Goal: Transaction & Acquisition: Book appointment/travel/reservation

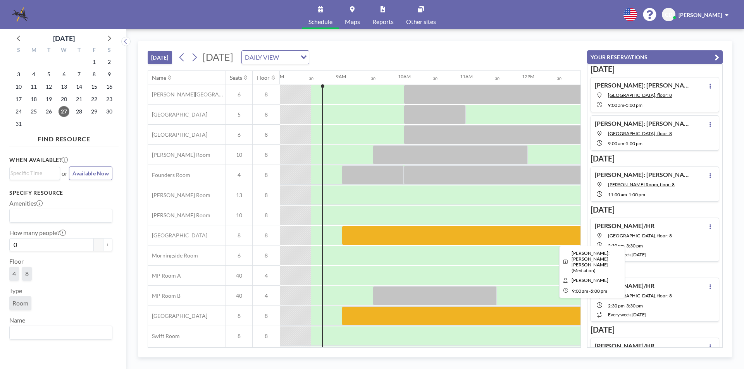
scroll to position [23, 496]
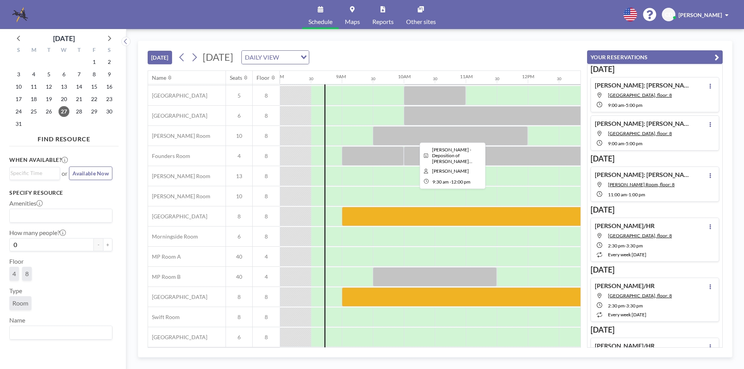
click at [390, 136] on div at bounding box center [450, 135] width 155 height 19
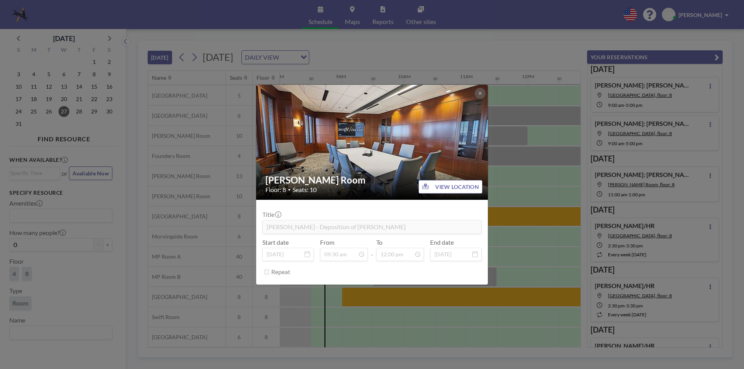
click at [513, 174] on div "[PERSON_NAME] Room Floor: 8 • Seats: 10 VIEW LOCATION Title [PERSON_NAME] - Dep…" at bounding box center [372, 184] width 744 height 369
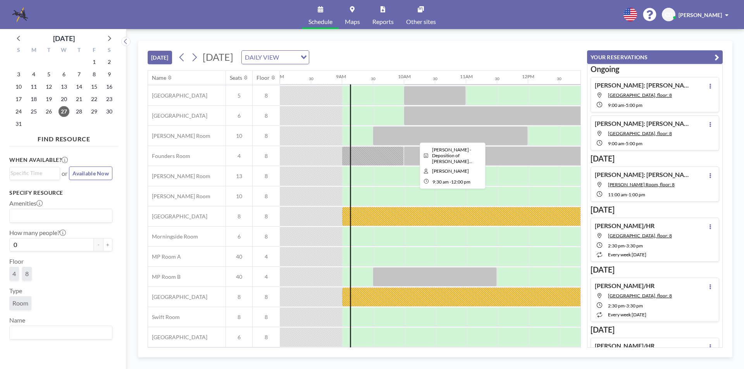
click at [437, 129] on div at bounding box center [450, 135] width 155 height 19
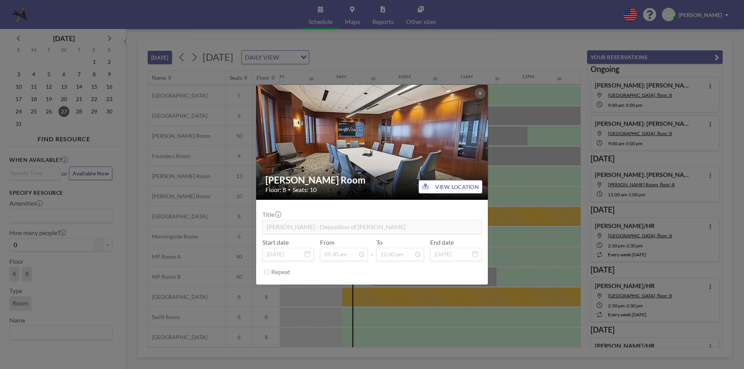
click at [510, 78] on div "[PERSON_NAME] Room Floor: 8 • Seats: 10 VIEW LOCATION Title [PERSON_NAME] - Dep…" at bounding box center [372, 184] width 744 height 369
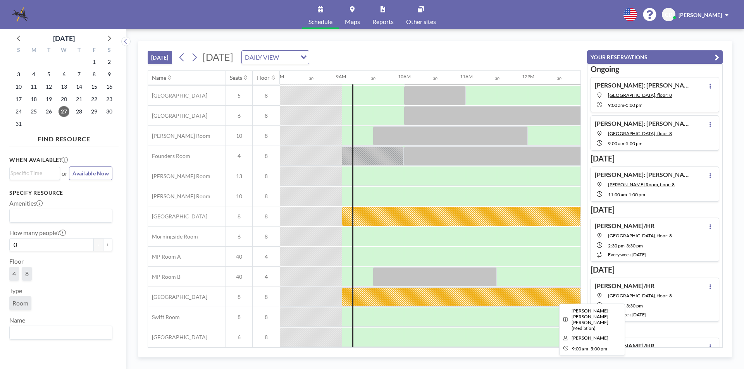
scroll to position [0, 496]
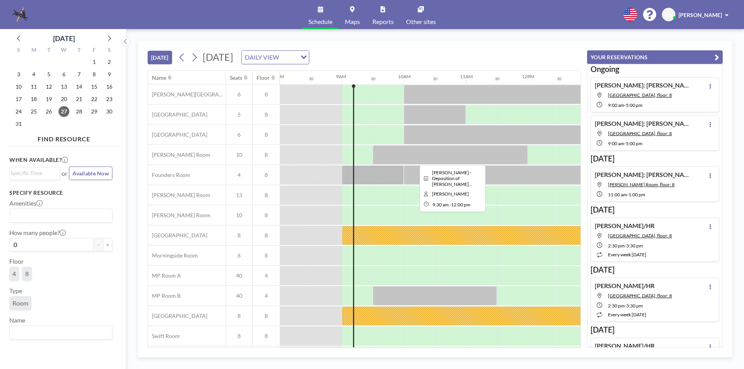
click at [475, 160] on div at bounding box center [450, 154] width 155 height 19
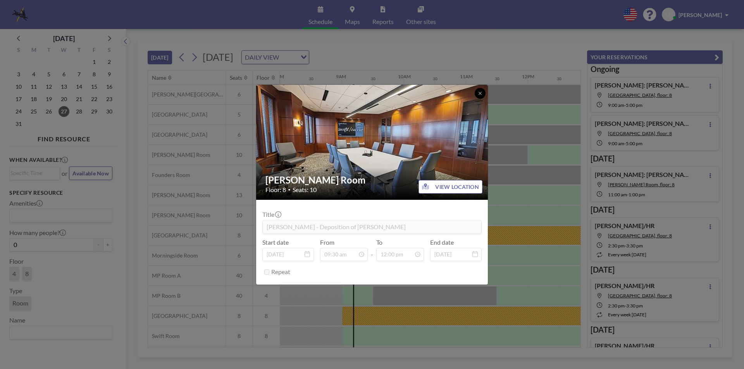
click at [480, 91] on icon at bounding box center [480, 93] width 5 height 5
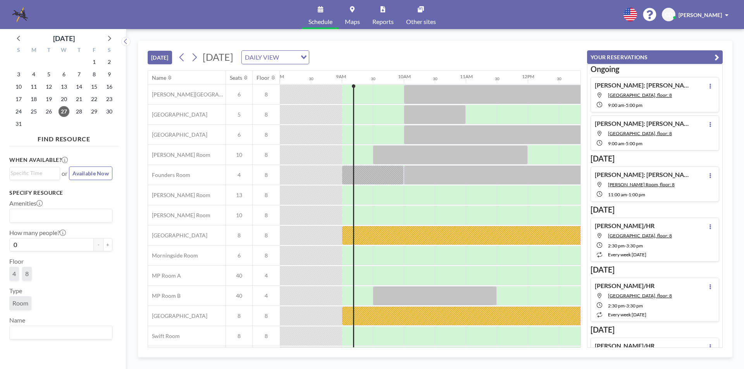
click at [487, 67] on div "[DATE] [DATE] DAILY VIEW Loading..." at bounding box center [364, 55] width 433 height 29
click at [455, 132] on div at bounding box center [497, 134] width 186 height 19
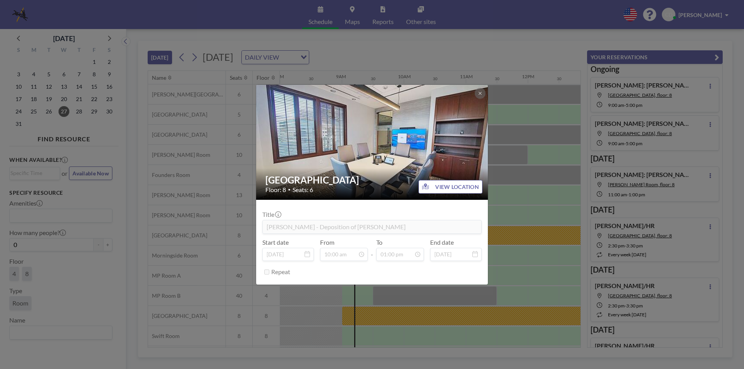
click at [512, 130] on div "Buckhead Room Floor: 8 • Seats: 6 VIEW LOCATION Title [PERSON_NAME] - Depositio…" at bounding box center [372, 184] width 744 height 369
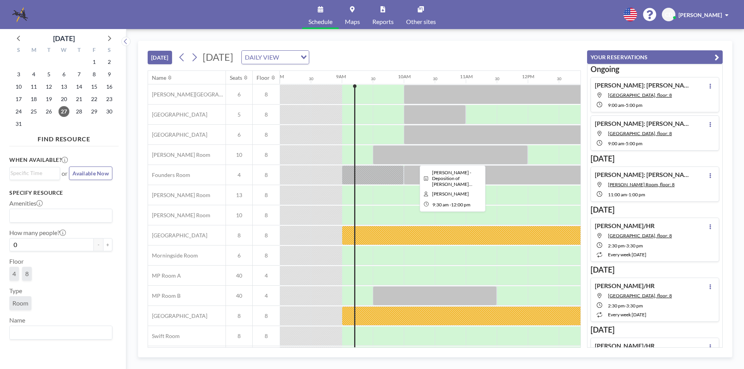
click at [482, 153] on div at bounding box center [450, 154] width 155 height 19
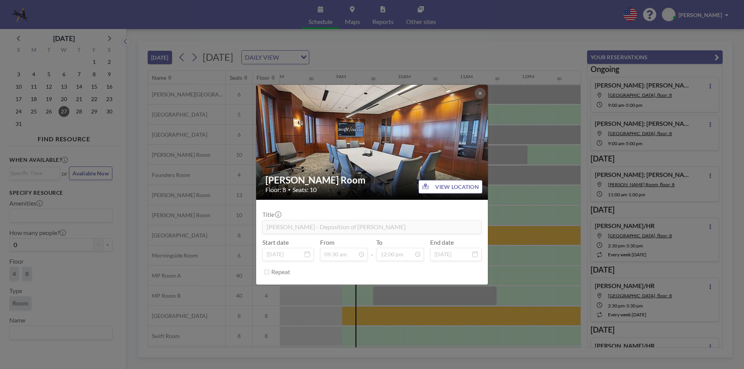
click at [517, 142] on div "[PERSON_NAME] Room Floor: 8 • Seats: 10 VIEW LOCATION Title [PERSON_NAME] - Dep…" at bounding box center [372, 184] width 744 height 369
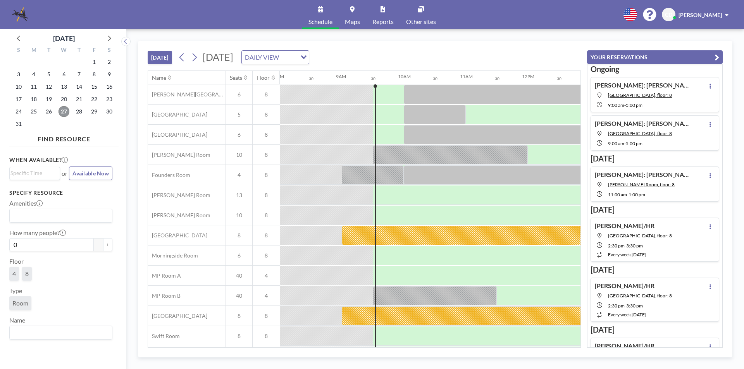
click at [67, 109] on span "27" at bounding box center [64, 111] width 11 height 11
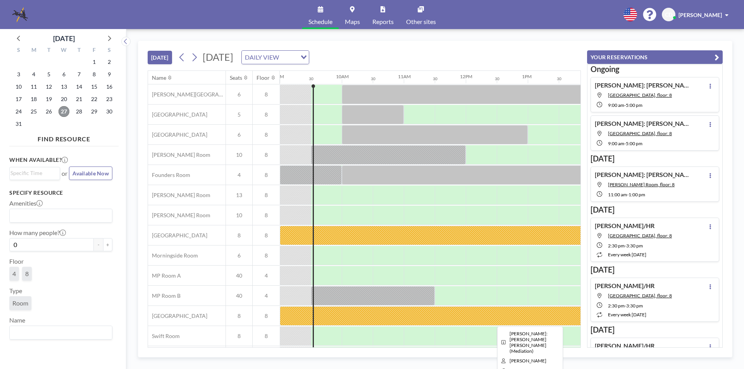
scroll to position [23, 558]
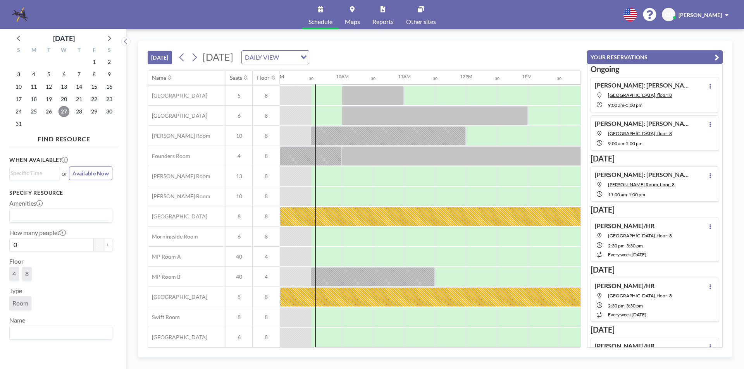
click at [69, 113] on span "27" at bounding box center [64, 111] width 11 height 11
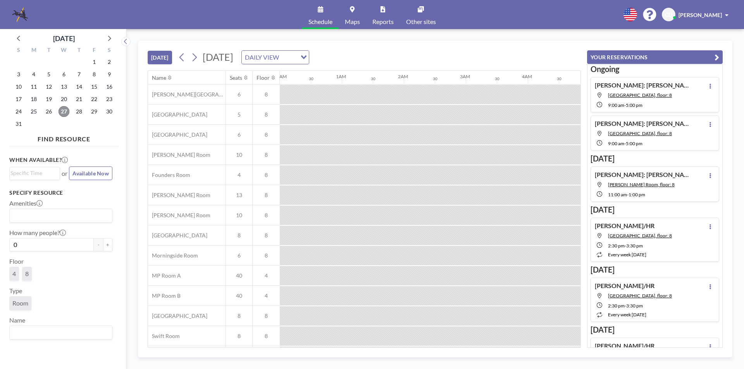
scroll to position [0, 558]
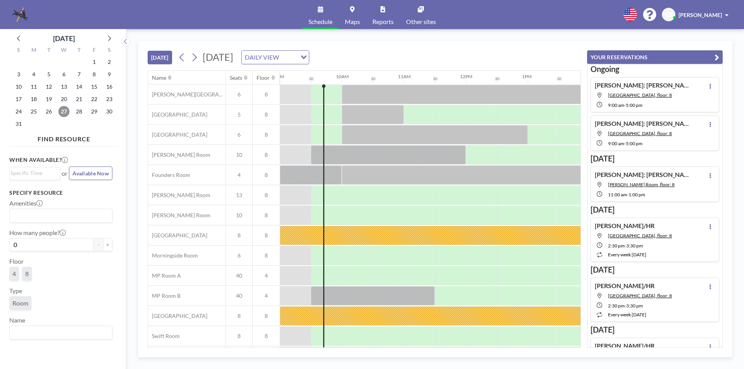
click at [62, 114] on span "27" at bounding box center [64, 111] width 11 height 11
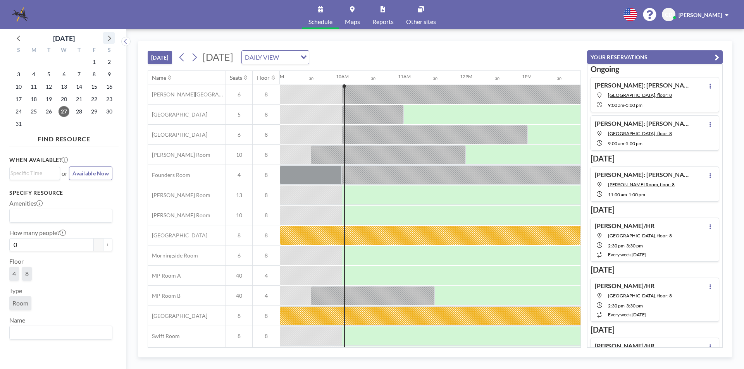
click at [111, 34] on icon at bounding box center [109, 38] width 10 height 10
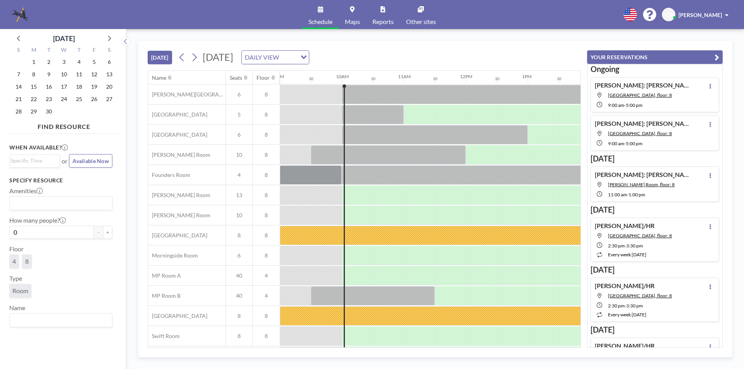
click at [69, 79] on div "10" at bounding box center [64, 74] width 15 height 12
click at [61, 72] on span "10" at bounding box center [64, 74] width 11 height 11
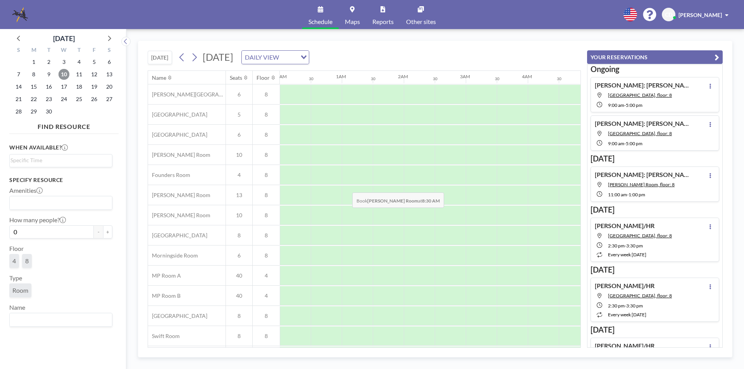
scroll to position [0, 465]
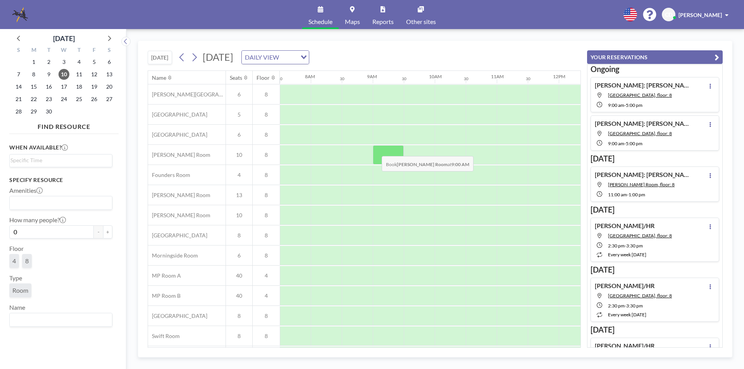
click at [375, 150] on div at bounding box center [388, 154] width 31 height 19
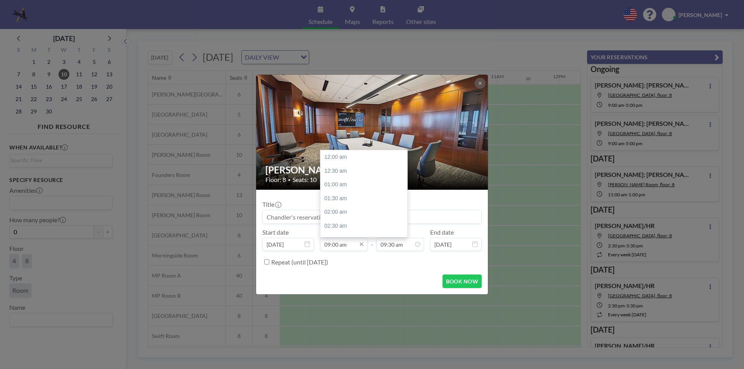
scroll to position [248, 0]
click at [335, 184] on div "10:00 am" at bounding box center [365, 185] width 91 height 14
type input "10:00 am"
type input "10:30 am"
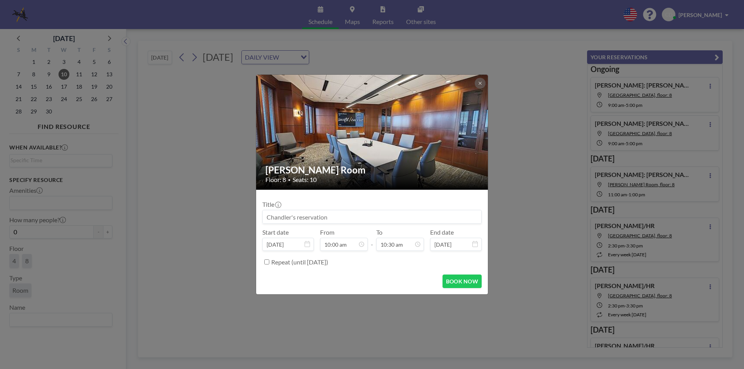
click at [327, 215] on input at bounding box center [372, 216] width 219 height 13
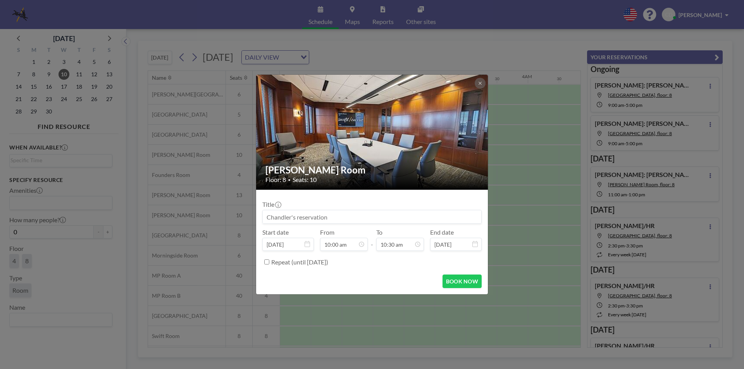
scroll to position [0, 589]
type input "[PERSON_NAME]"
click at [477, 85] on button at bounding box center [480, 83] width 11 height 11
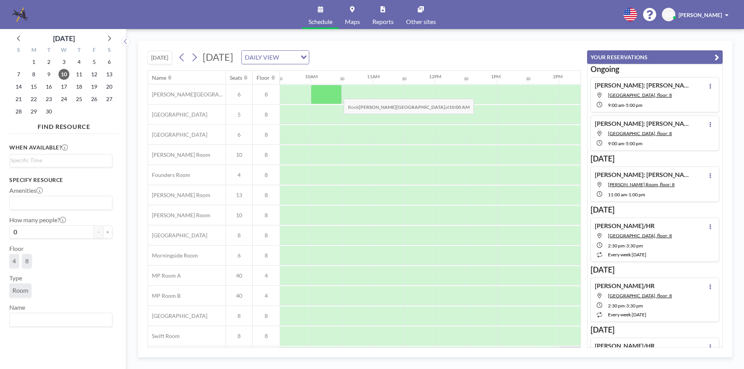
click at [337, 93] on div at bounding box center [326, 94] width 31 height 19
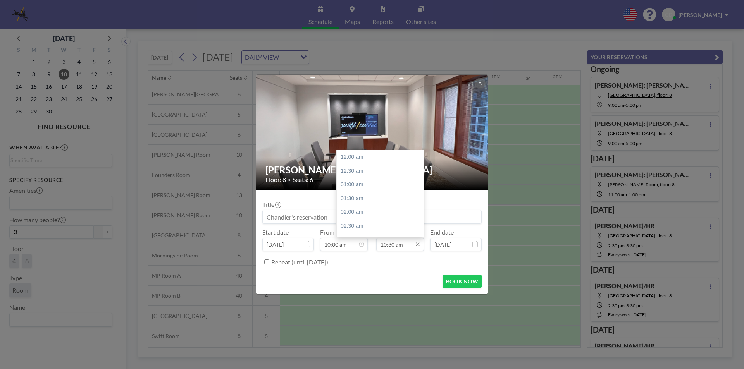
scroll to position [289, 0]
click at [371, 196] on div "12:00 pm" at bounding box center [382, 199] width 91 height 14
type input "12:00 pm"
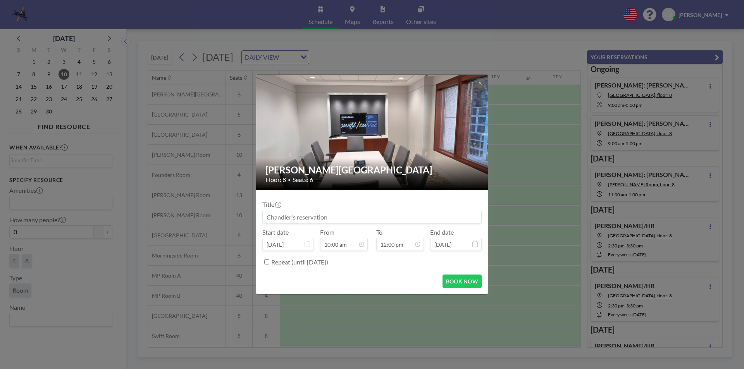
click at [330, 223] on input at bounding box center [372, 216] width 219 height 13
click at [329, 219] on input "[PERSON_NAME]: [PERSON_NAME]" at bounding box center [372, 216] width 219 height 13
type input "[PERSON_NAME]: [PERSON_NAME]"
click at [474, 277] on button "BOOK NOW" at bounding box center [461, 282] width 39 height 14
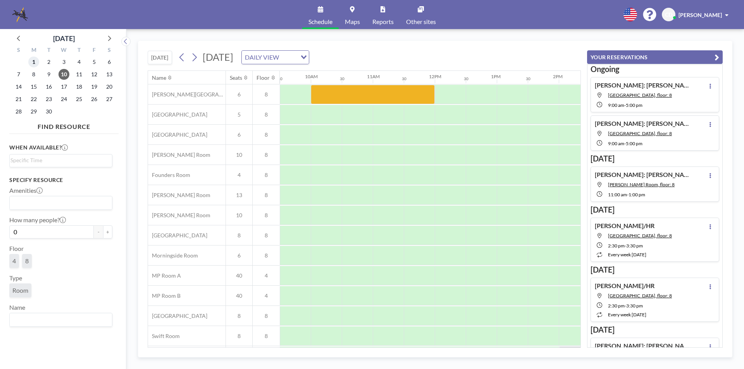
click at [38, 59] on span "1" at bounding box center [33, 62] width 11 height 11
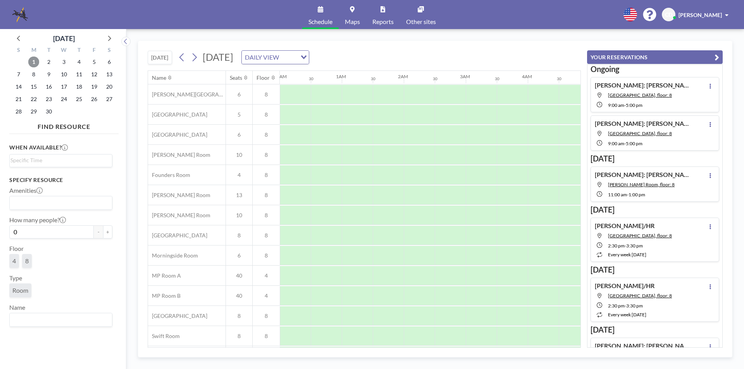
scroll to position [0, 465]
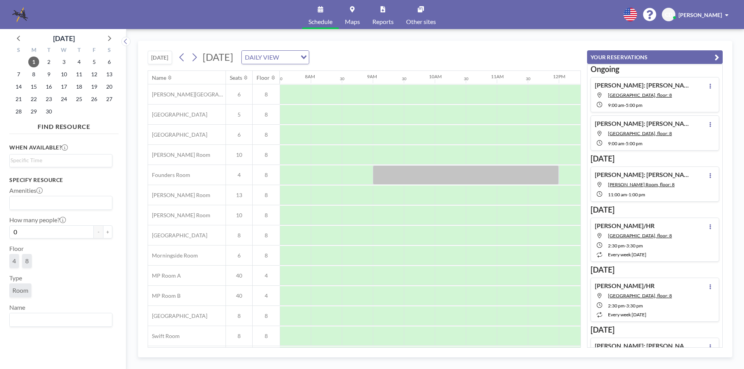
click at [16, 30] on div "[DATE]" at bounding box center [63, 36] width 109 height 15
click at [16, 34] on icon at bounding box center [19, 38] width 10 height 10
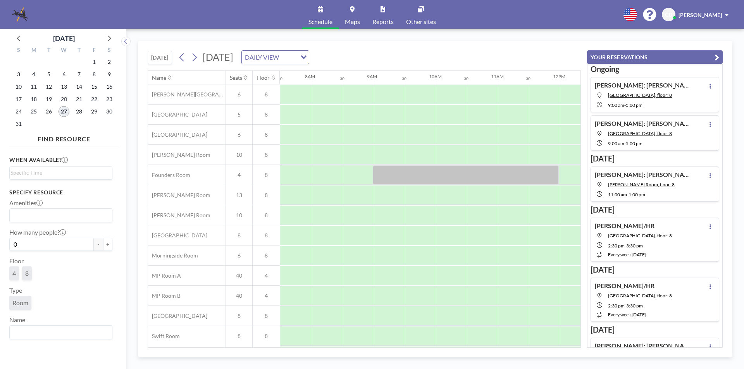
click at [62, 112] on span "27" at bounding box center [64, 111] width 11 height 11
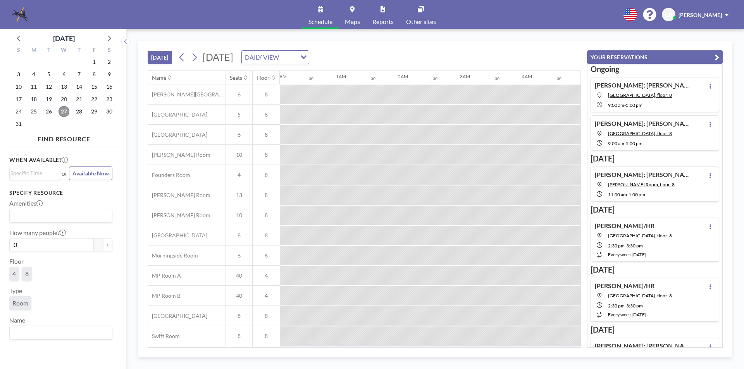
scroll to position [0, 589]
